Goal: Task Accomplishment & Management: Manage account settings

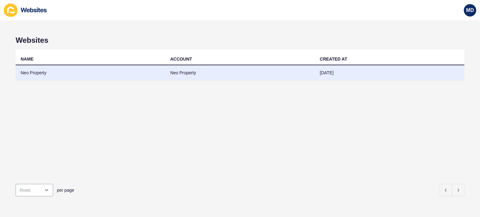
click at [40, 72] on td "Neo Property" at bounding box center [91, 72] width 150 height 15
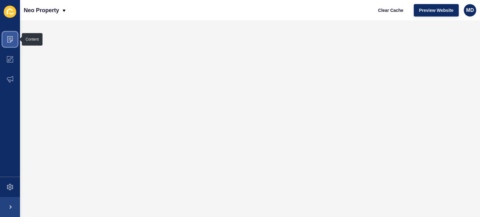
click at [10, 38] on icon at bounding box center [10, 39] width 6 height 6
click at [13, 42] on span at bounding box center [10, 39] width 20 height 20
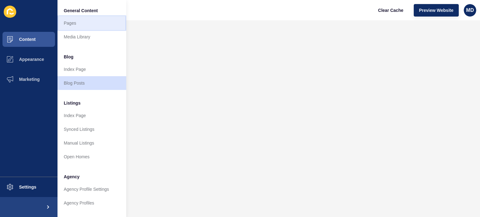
click at [86, 23] on link "Pages" at bounding box center [92, 23] width 69 height 14
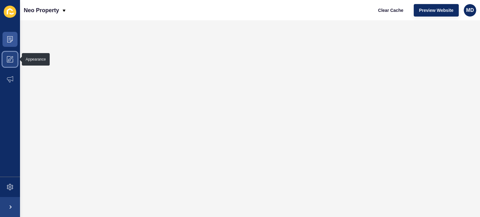
click at [11, 57] on icon at bounding box center [10, 59] width 6 height 6
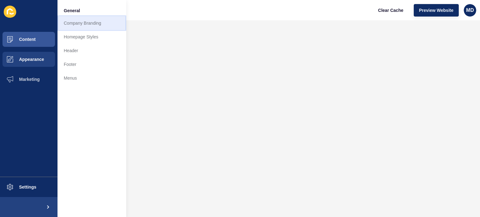
click at [84, 22] on link "Company Branding" at bounding box center [92, 23] width 69 height 14
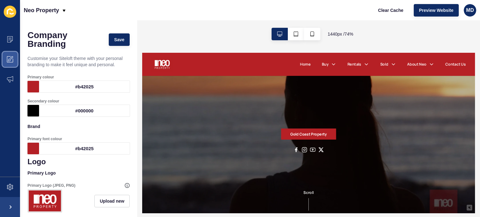
click at [8, 58] on icon at bounding box center [10, 59] width 6 height 6
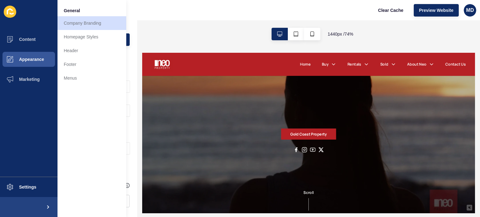
click at [164, 25] on div "1440 px / 74 %" at bounding box center [308, 34] width 343 height 28
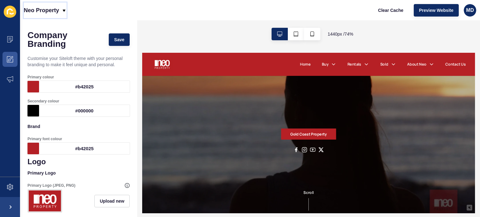
click at [58, 9] on p "Neo Property" at bounding box center [41, 11] width 35 height 16
click at [12, 44] on span at bounding box center [10, 39] width 20 height 20
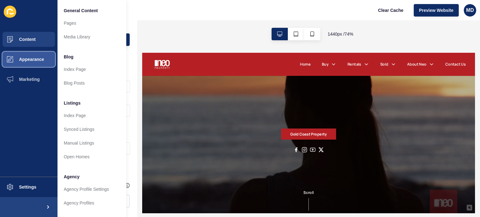
click at [13, 58] on span "Appearance" at bounding box center [21, 59] width 45 height 5
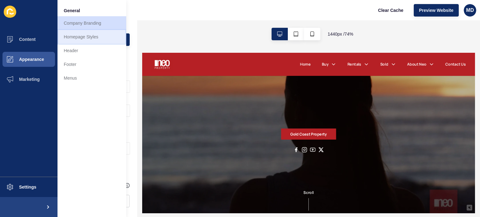
click at [73, 38] on link "Homepage Styles" at bounding box center [92, 37] width 69 height 14
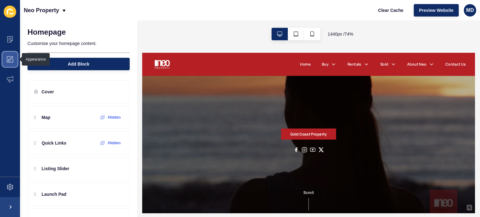
click at [8, 57] on icon at bounding box center [10, 59] width 6 height 6
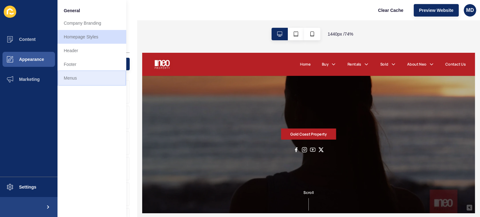
click at [65, 76] on link "Menus" at bounding box center [92, 78] width 69 height 14
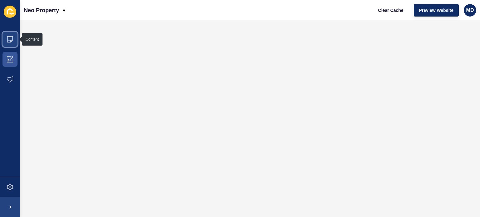
click at [12, 41] on icon at bounding box center [10, 39] width 6 height 6
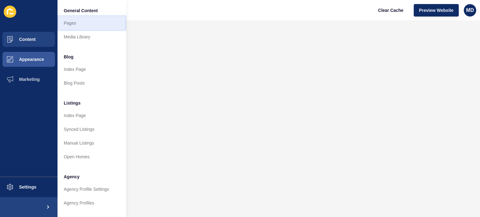
click at [87, 22] on link "Pages" at bounding box center [92, 23] width 69 height 14
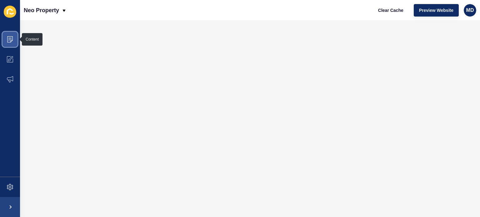
click at [8, 38] on icon at bounding box center [10, 39] width 6 height 6
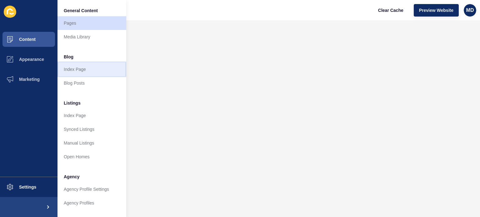
click at [84, 69] on link "Index Page" at bounding box center [92, 70] width 69 height 14
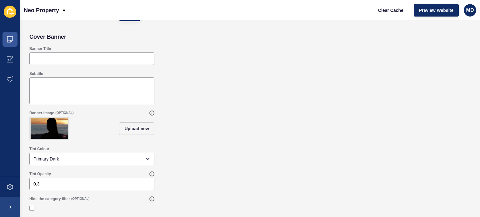
scroll to position [25, 0]
click at [9, 38] on icon at bounding box center [10, 39] width 6 height 6
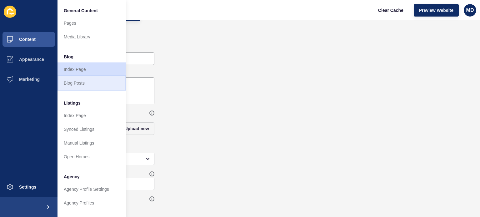
click at [71, 87] on link "Blog Posts" at bounding box center [92, 83] width 69 height 14
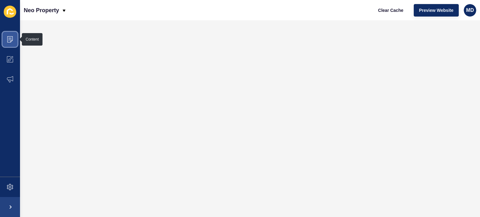
click at [9, 36] on icon at bounding box center [10, 39] width 6 height 6
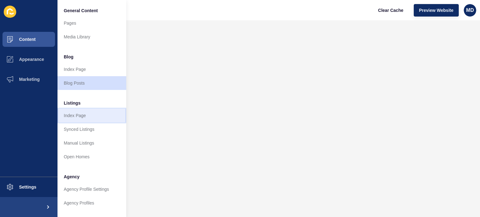
click at [75, 119] on link "Index Page" at bounding box center [92, 116] width 69 height 14
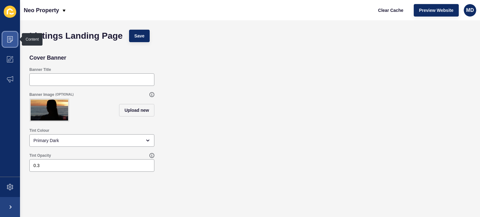
click at [11, 37] on icon at bounding box center [10, 39] width 6 height 6
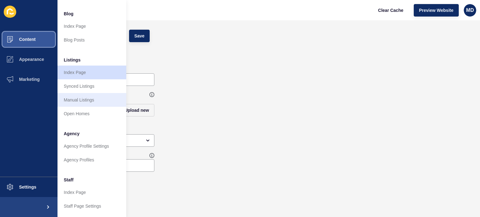
scroll to position [46, 0]
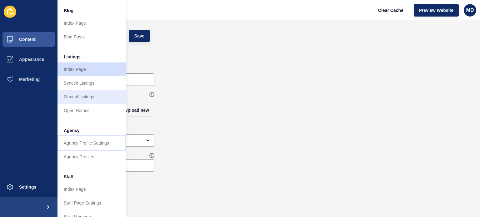
click at [82, 142] on link "Agency Profile Settings" at bounding box center [92, 143] width 69 height 14
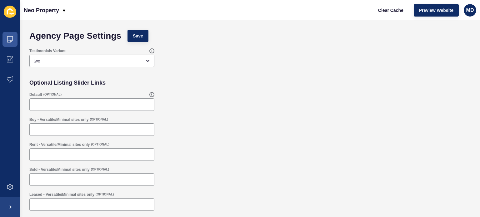
click at [226, 81] on div "Optional Listing Slider Links" at bounding box center [250, 83] width 448 height 13
click at [8, 41] on icon at bounding box center [10, 39] width 6 height 6
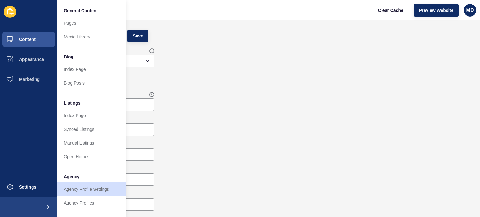
click at [228, 58] on div "Testimonials Variant two" at bounding box center [250, 57] width 448 height 25
